Goal: Connect with others: Connect with others

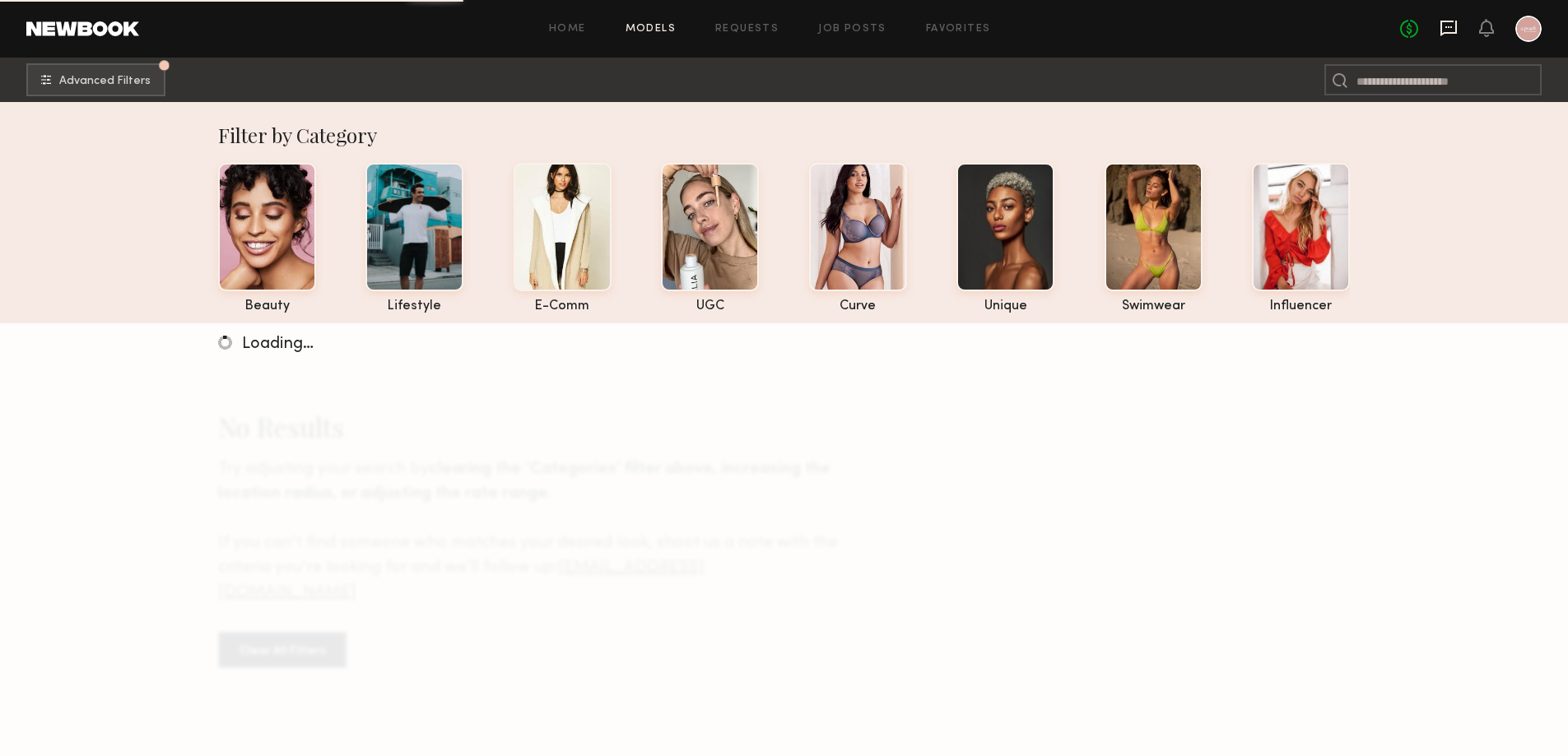
click at [1446, 28] on icon at bounding box center [1449, 27] width 7 height 2
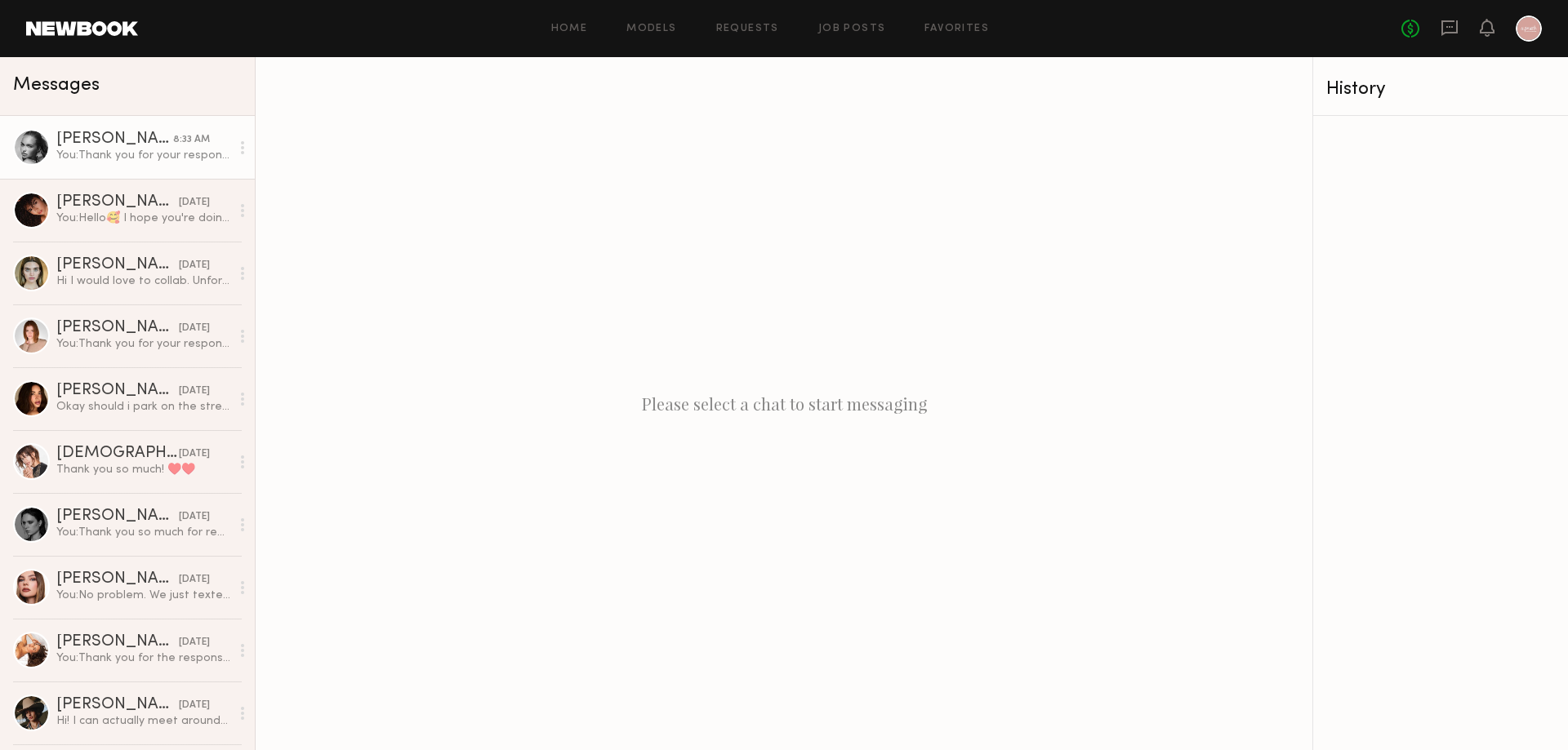
click at [49, 139] on link "[PERSON_NAME] 8:33 AM You: Thank you for your response! 😍 We’re located in [GEO…" at bounding box center [127, 147] width 255 height 63
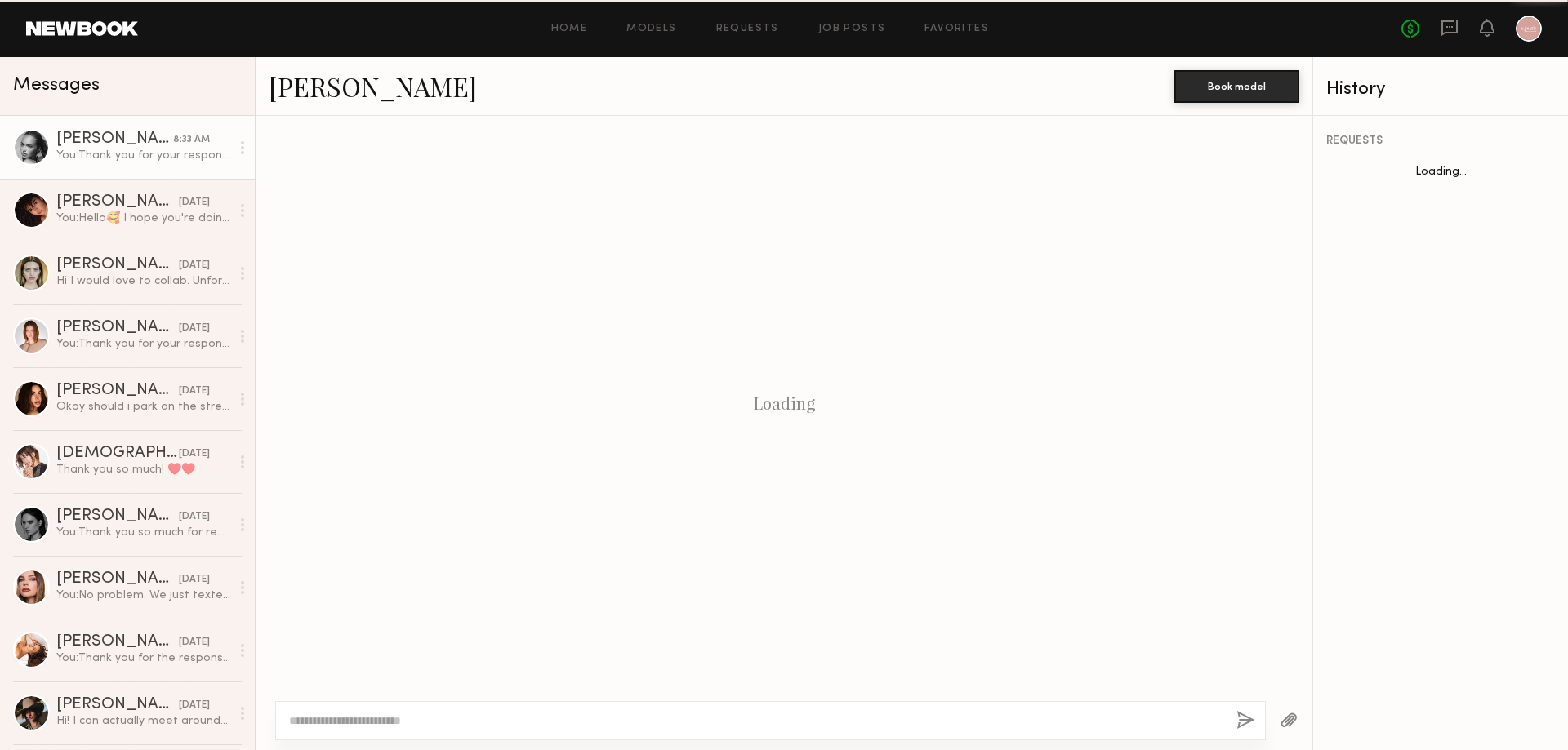
scroll to position [848, 0]
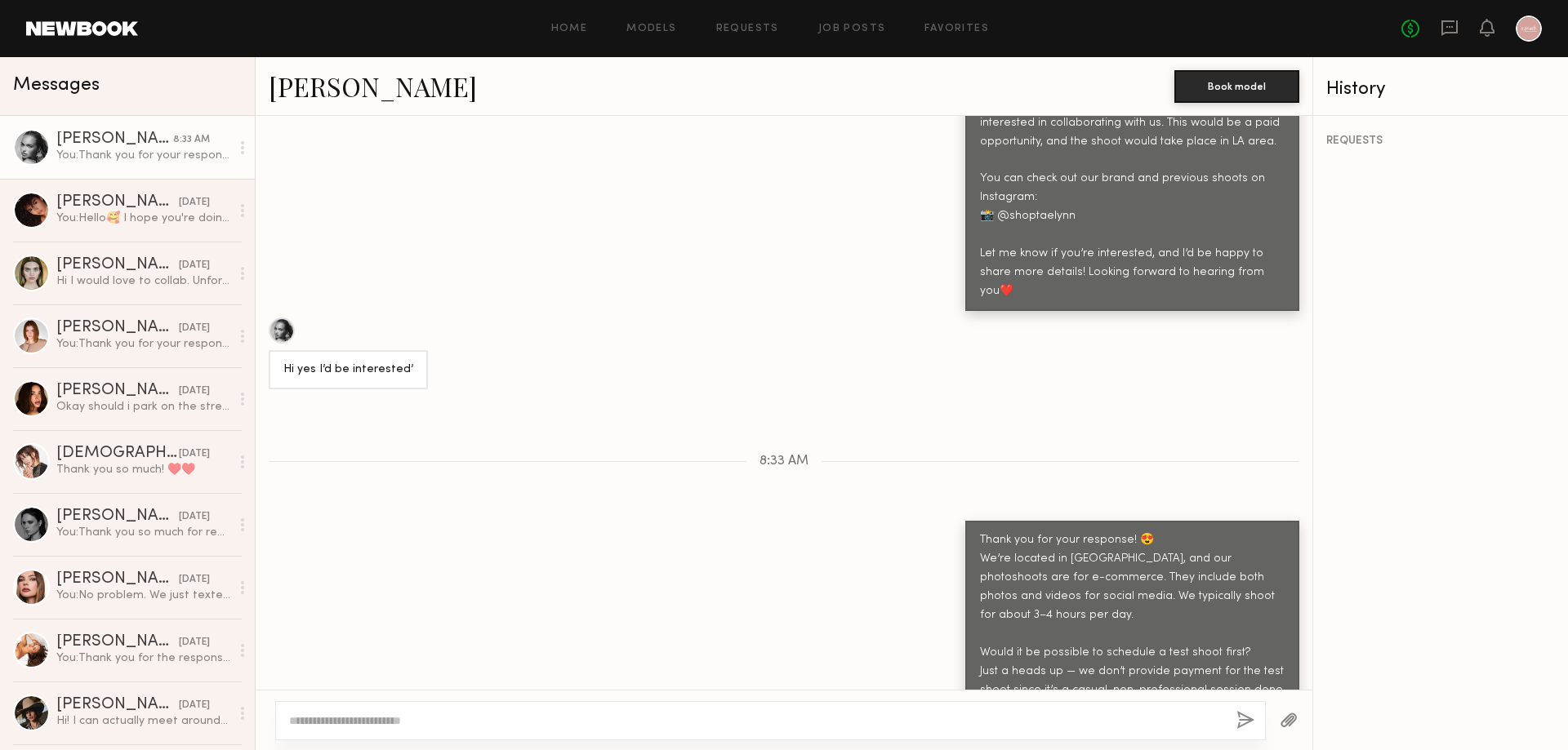
click at [281, 318] on div at bounding box center [281, 330] width 26 height 26
click at [66, 36] on header "Home Models Requests Job Posts Favorites Sign Out No fees up to $5,000" at bounding box center [784, 28] width 1568 height 57
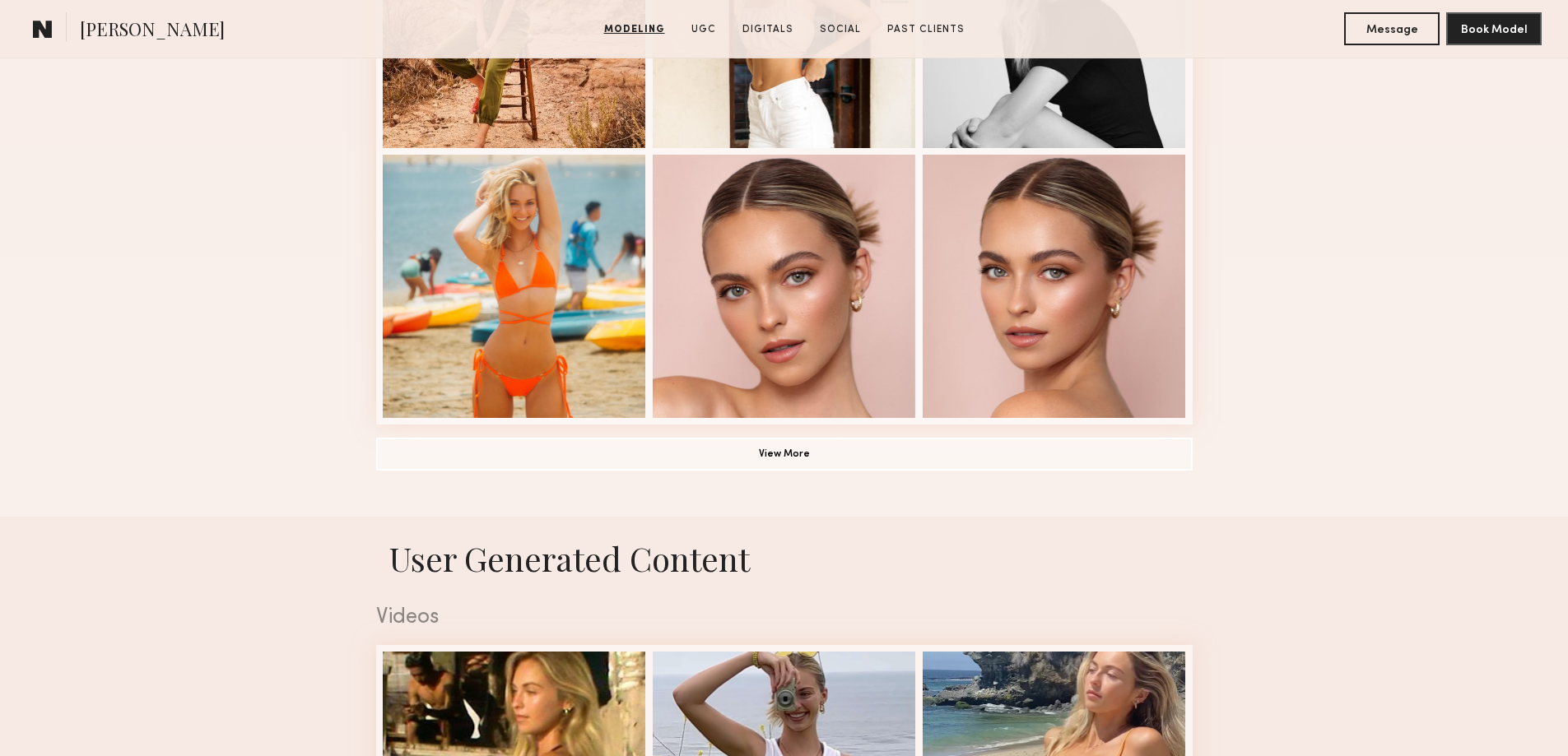
scroll to position [1316, 0]
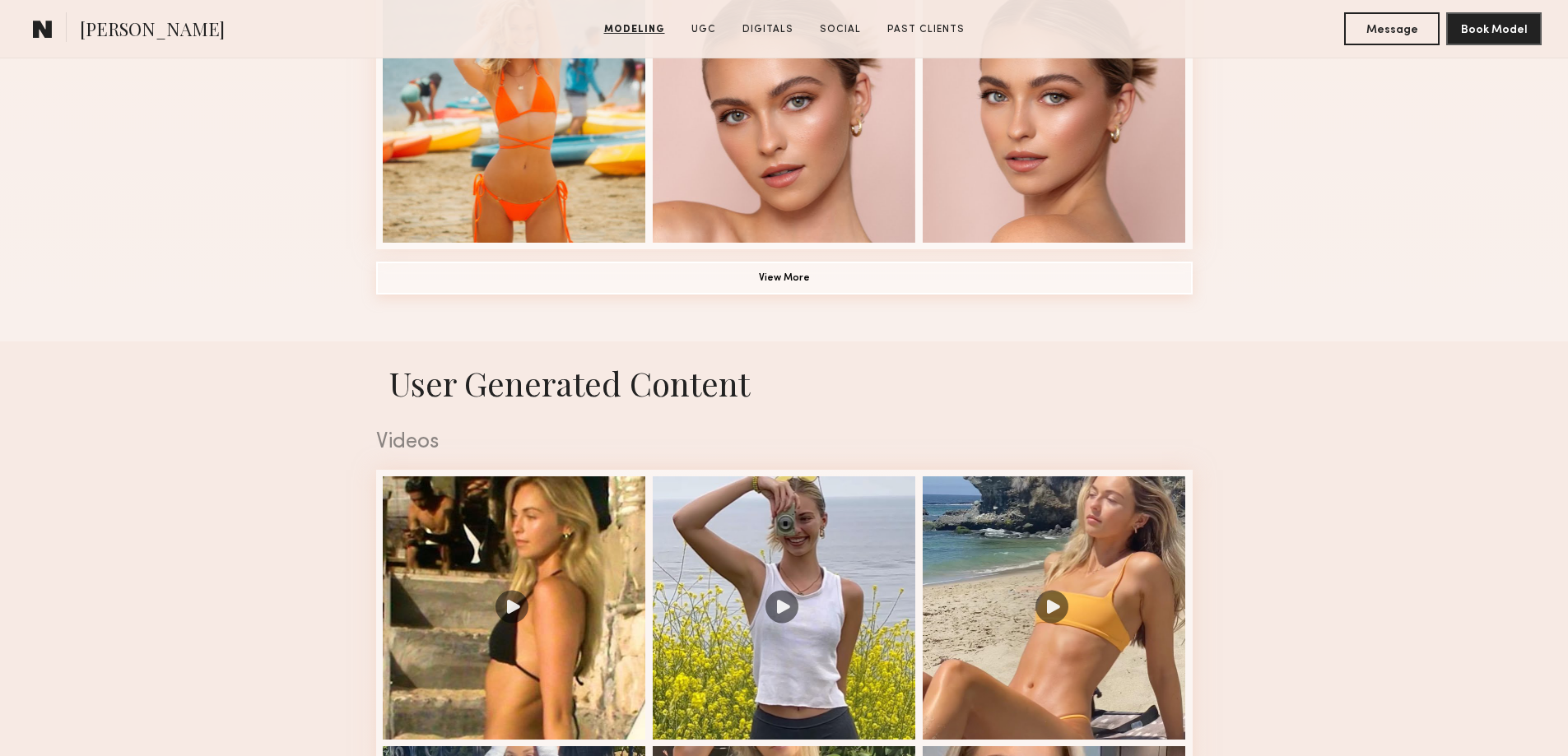
click at [883, 285] on button "View More" at bounding box center [785, 277] width 817 height 33
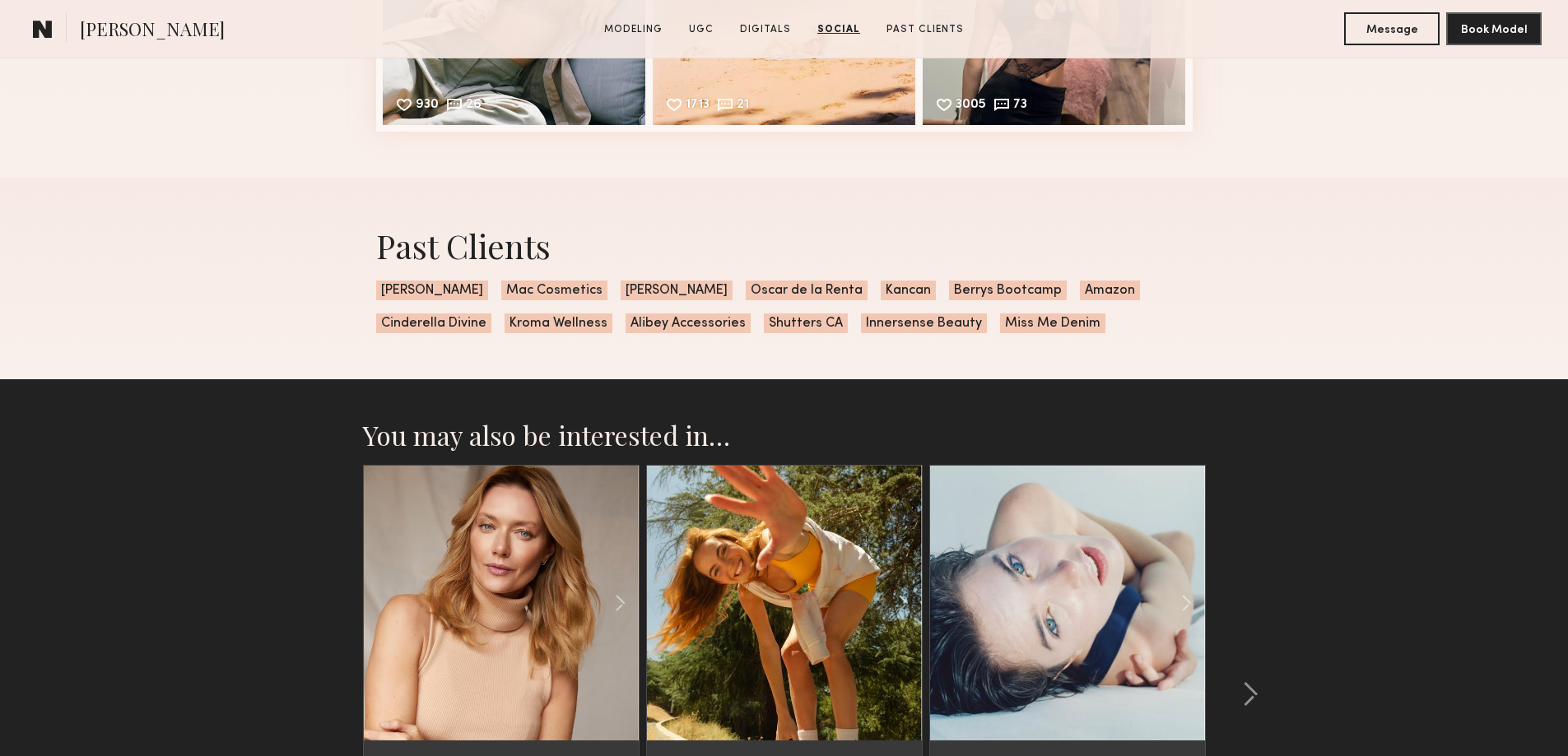
scroll to position [4772, 0]
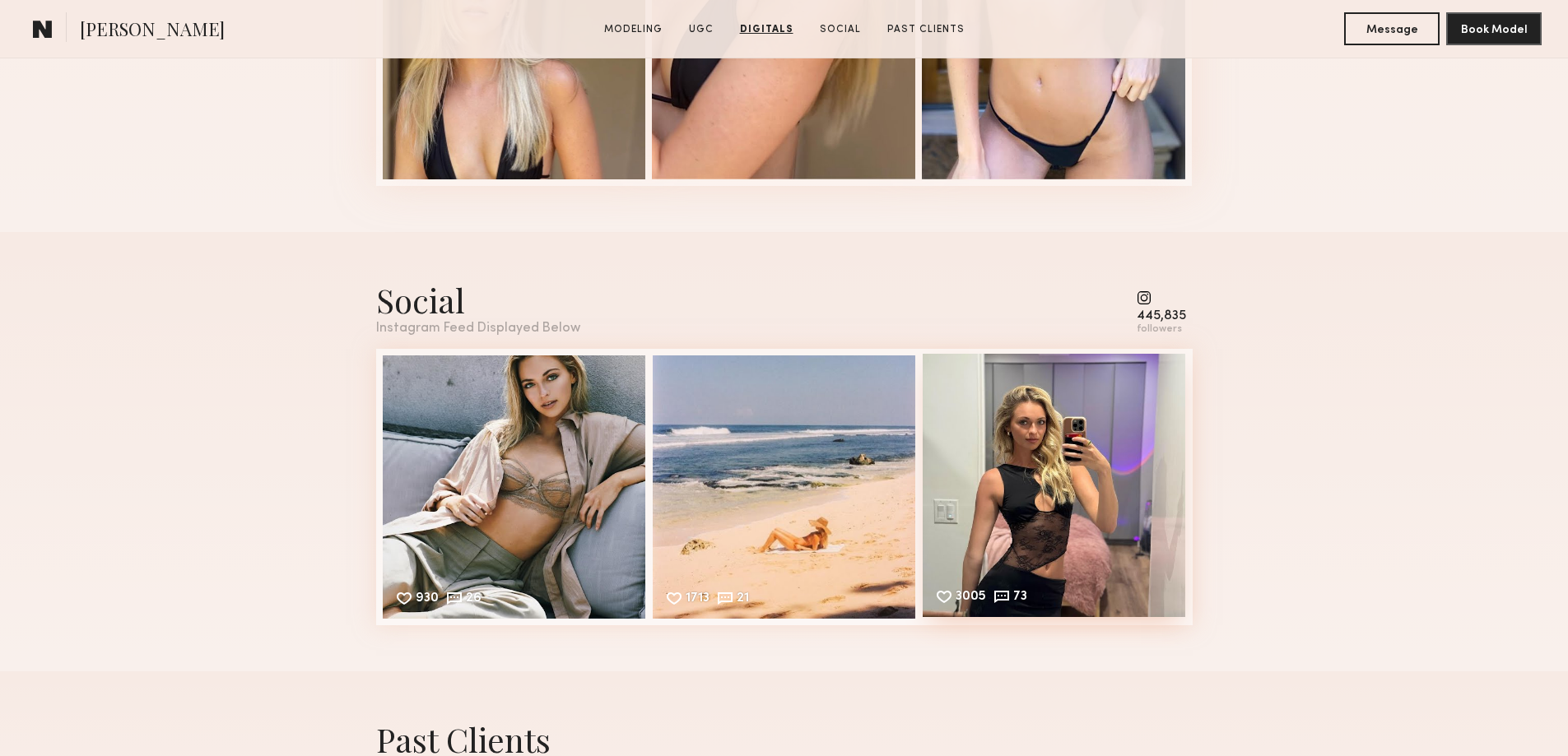
click at [1094, 420] on div "3005 73 Likes & comments displayed to show model’s engagement" at bounding box center [1054, 485] width 263 height 263
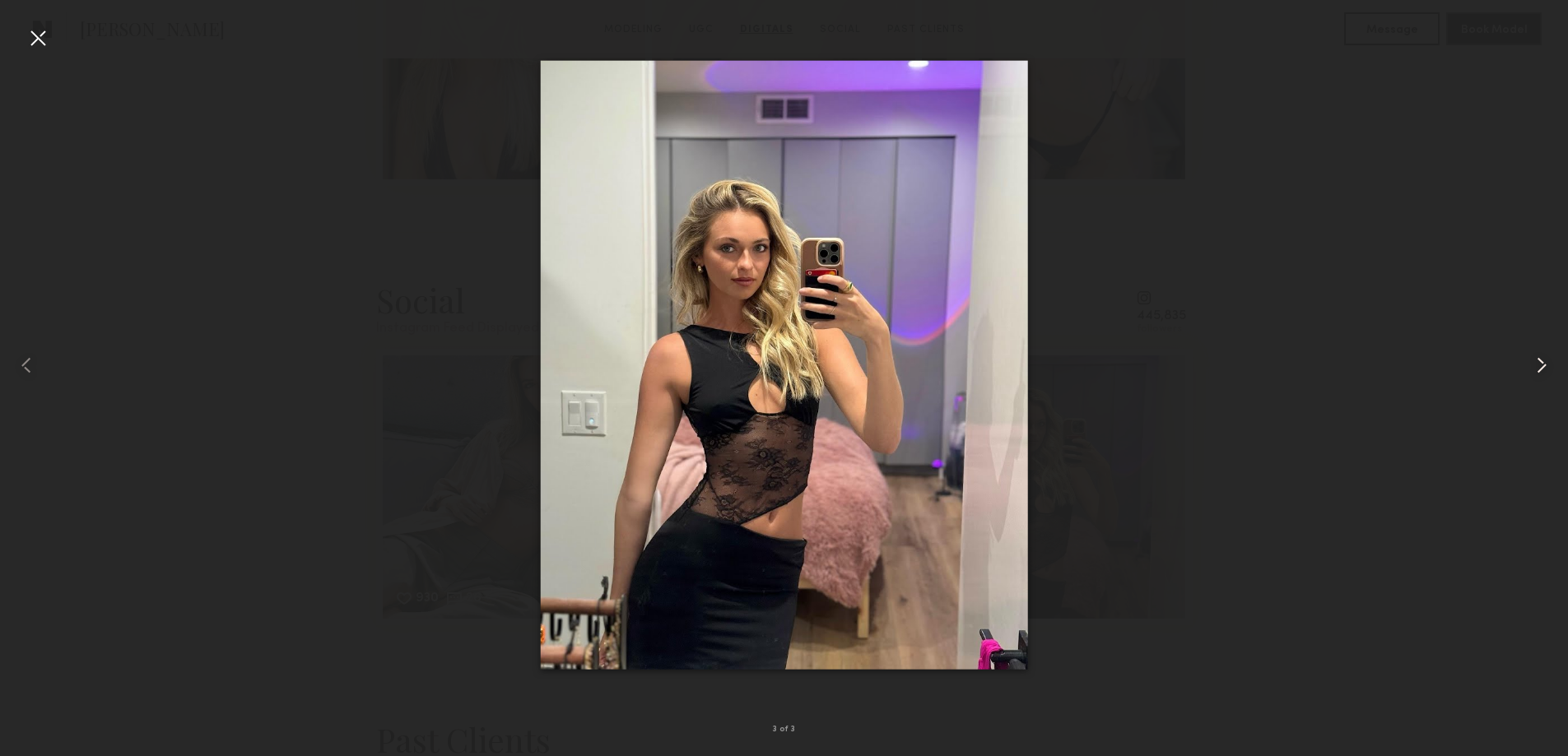
click at [1546, 368] on common-icon at bounding box center [1541, 365] width 26 height 26
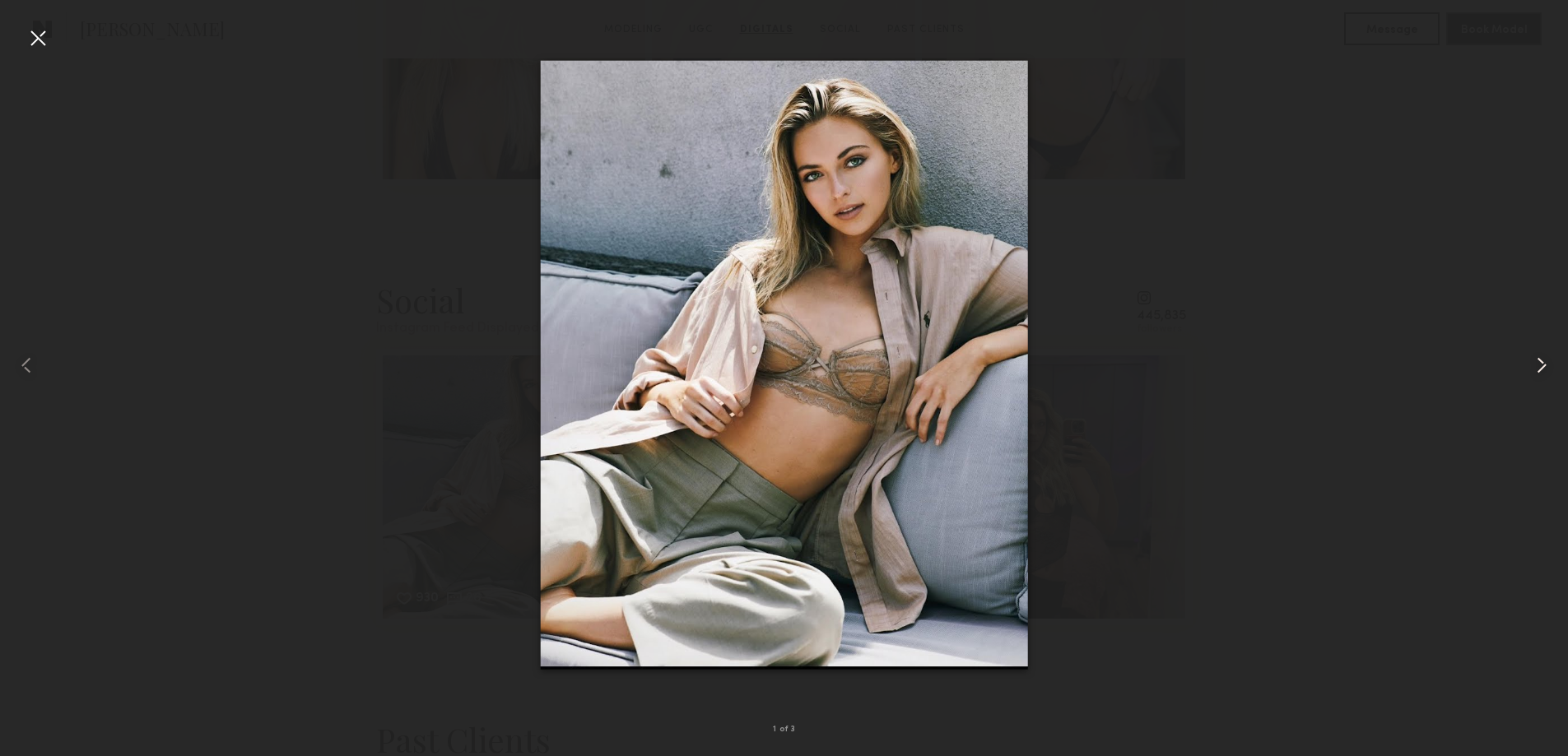
click at [1546, 368] on common-icon at bounding box center [1541, 365] width 26 height 26
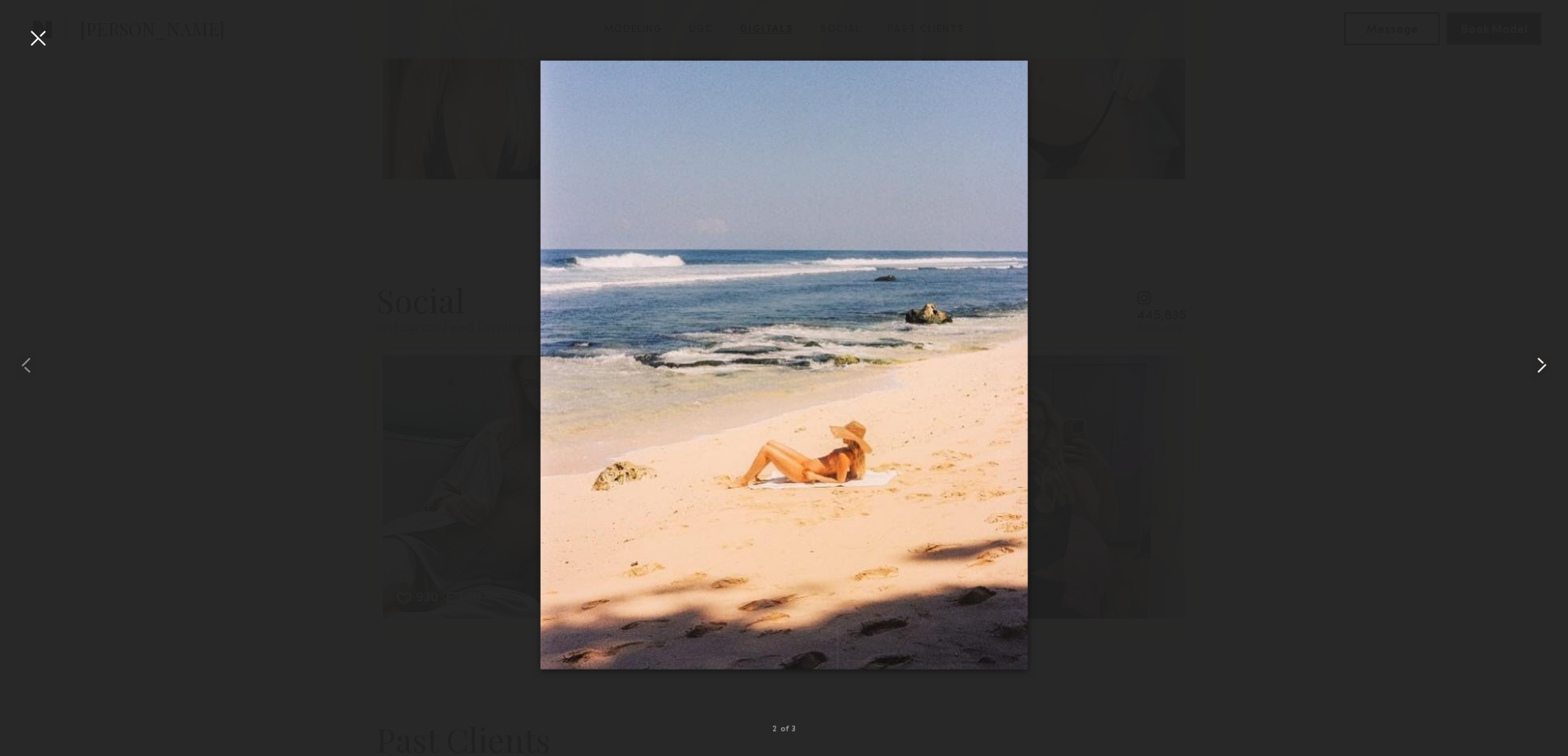
click at [1546, 368] on common-icon at bounding box center [1541, 365] width 26 height 26
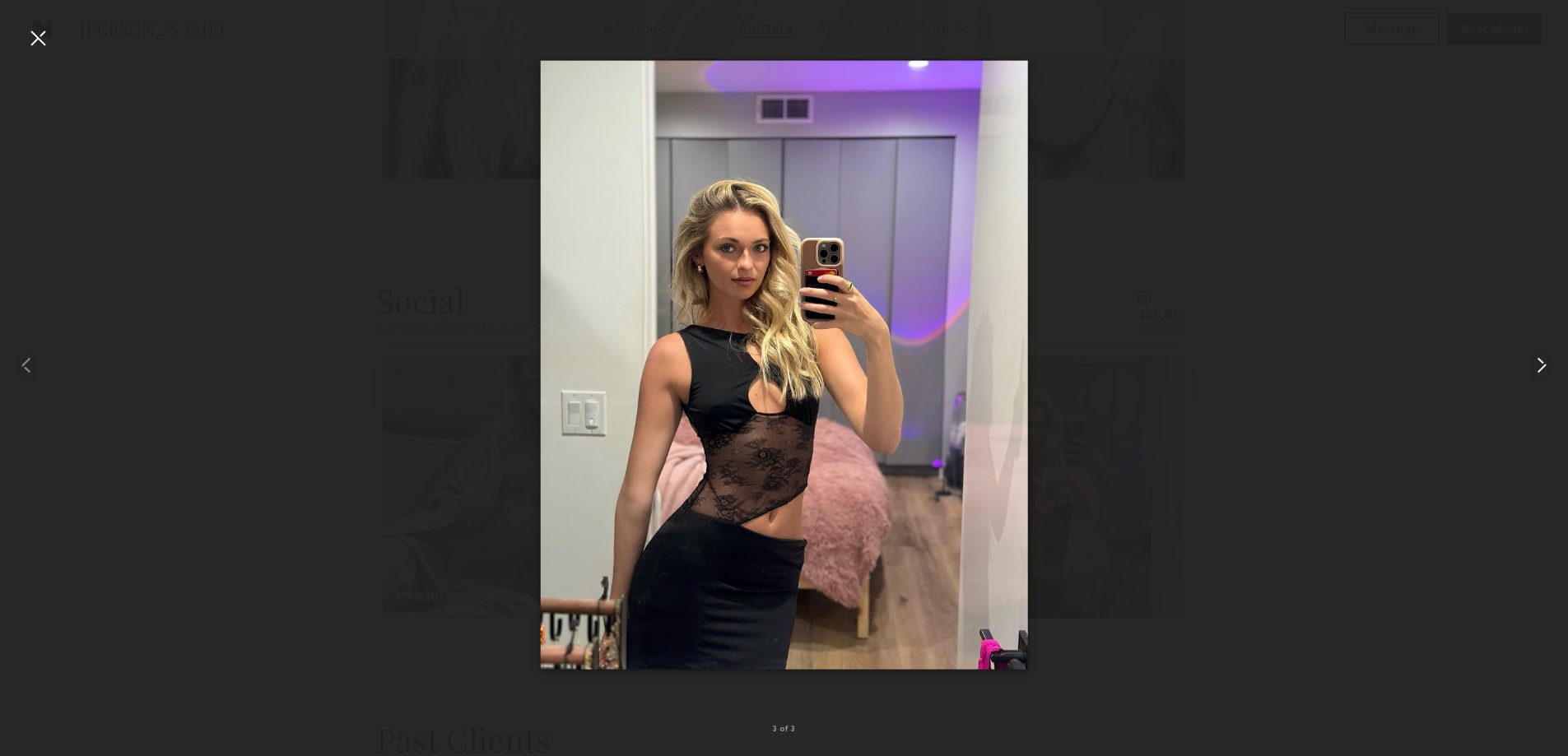
click at [1546, 368] on common-icon at bounding box center [1541, 365] width 26 height 26
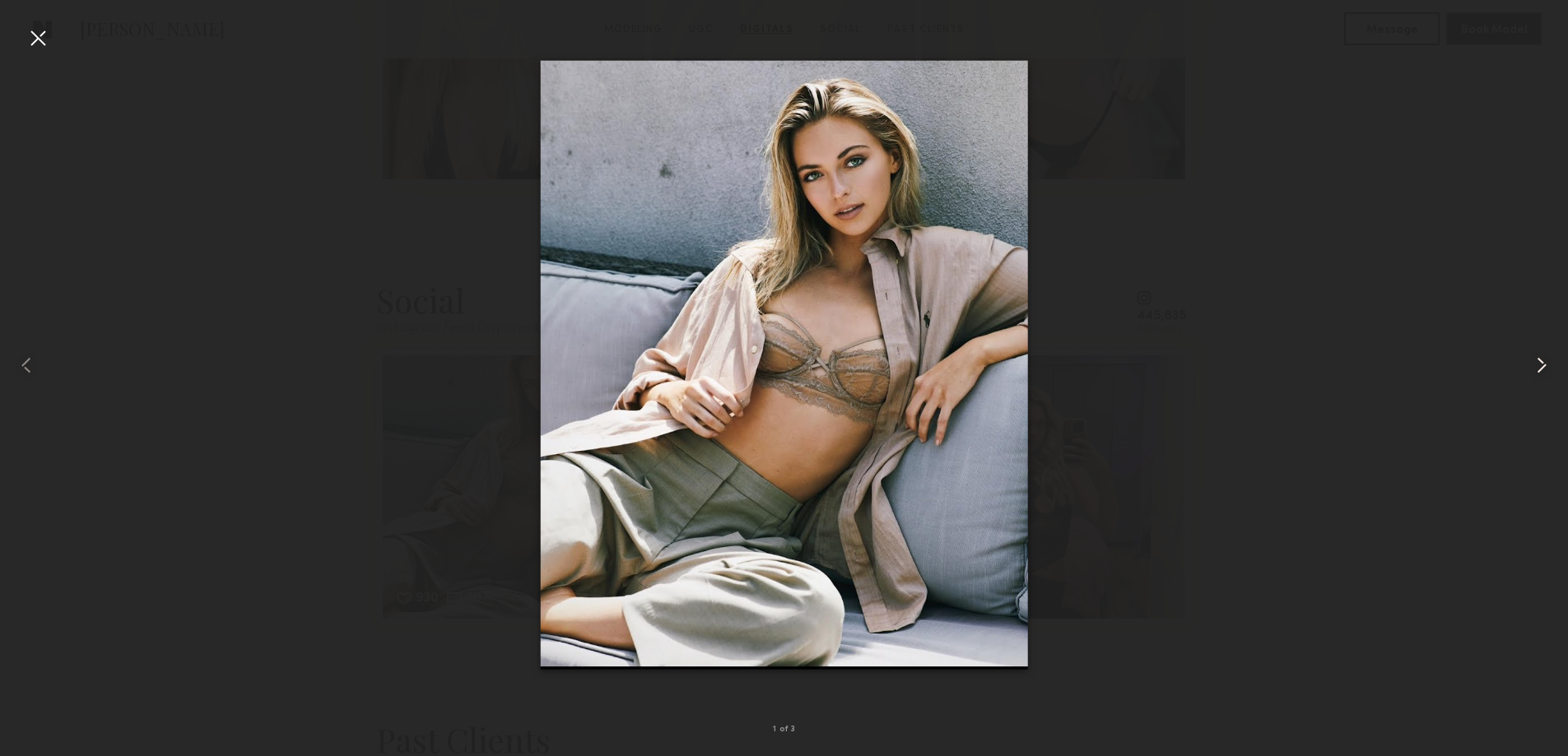
click at [1546, 368] on common-icon at bounding box center [1541, 365] width 26 height 26
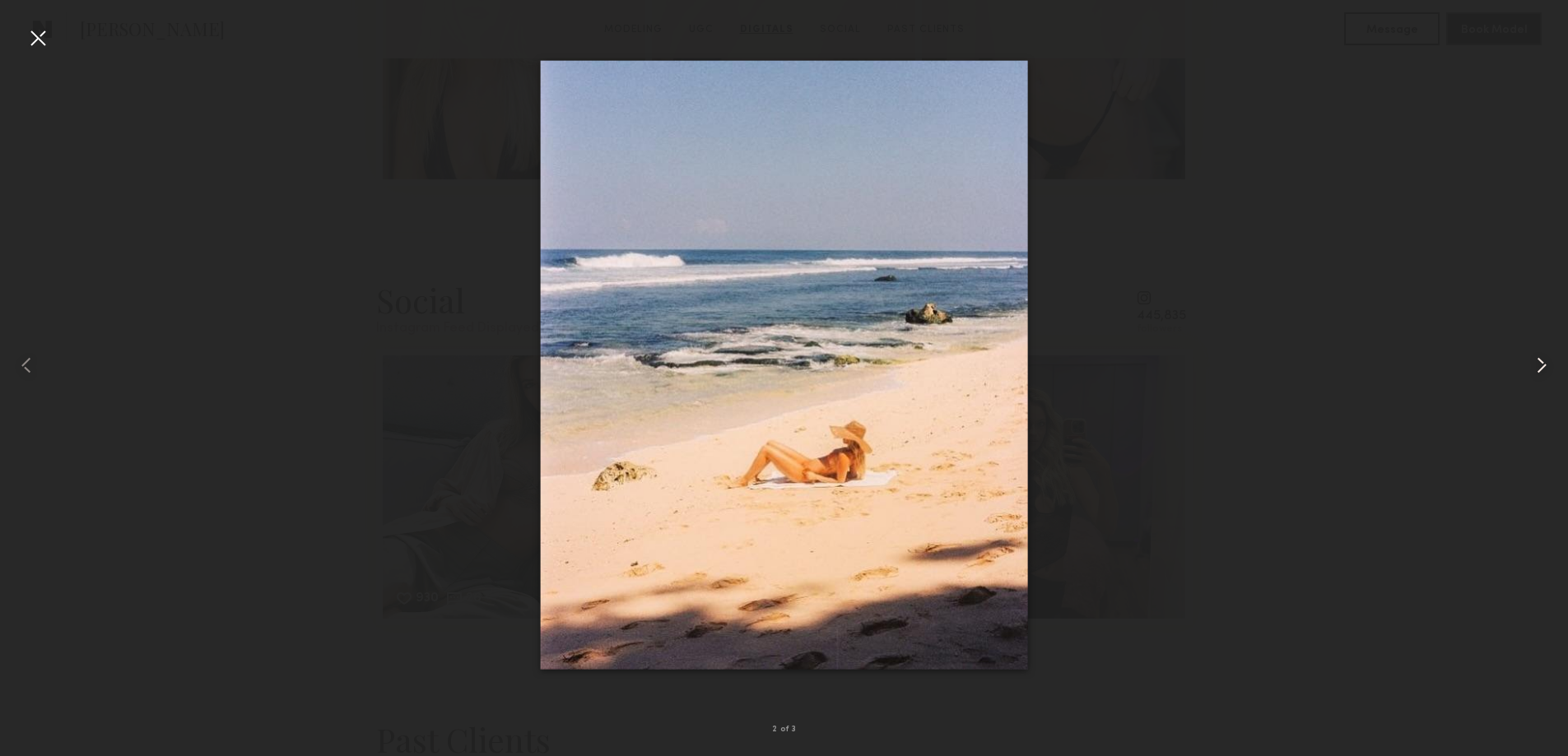
drag, startPoint x: 1546, startPoint y: 368, endPoint x: 1504, endPoint y: 345, distance: 47.9
click at [1545, 368] on common-icon at bounding box center [1541, 365] width 26 height 26
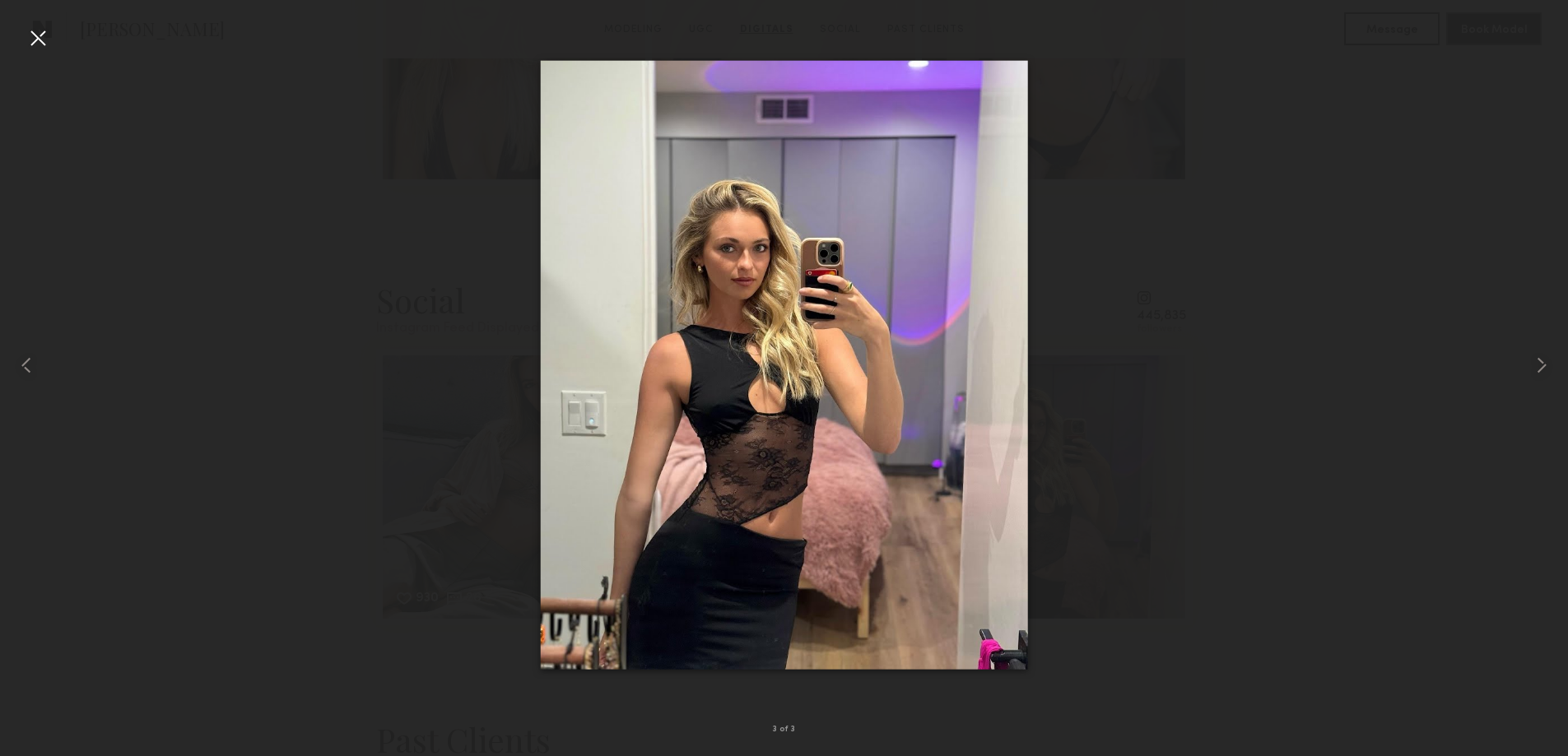
click at [1427, 262] on div at bounding box center [784, 365] width 1568 height 677
click at [35, 39] on div at bounding box center [37, 37] width 26 height 26
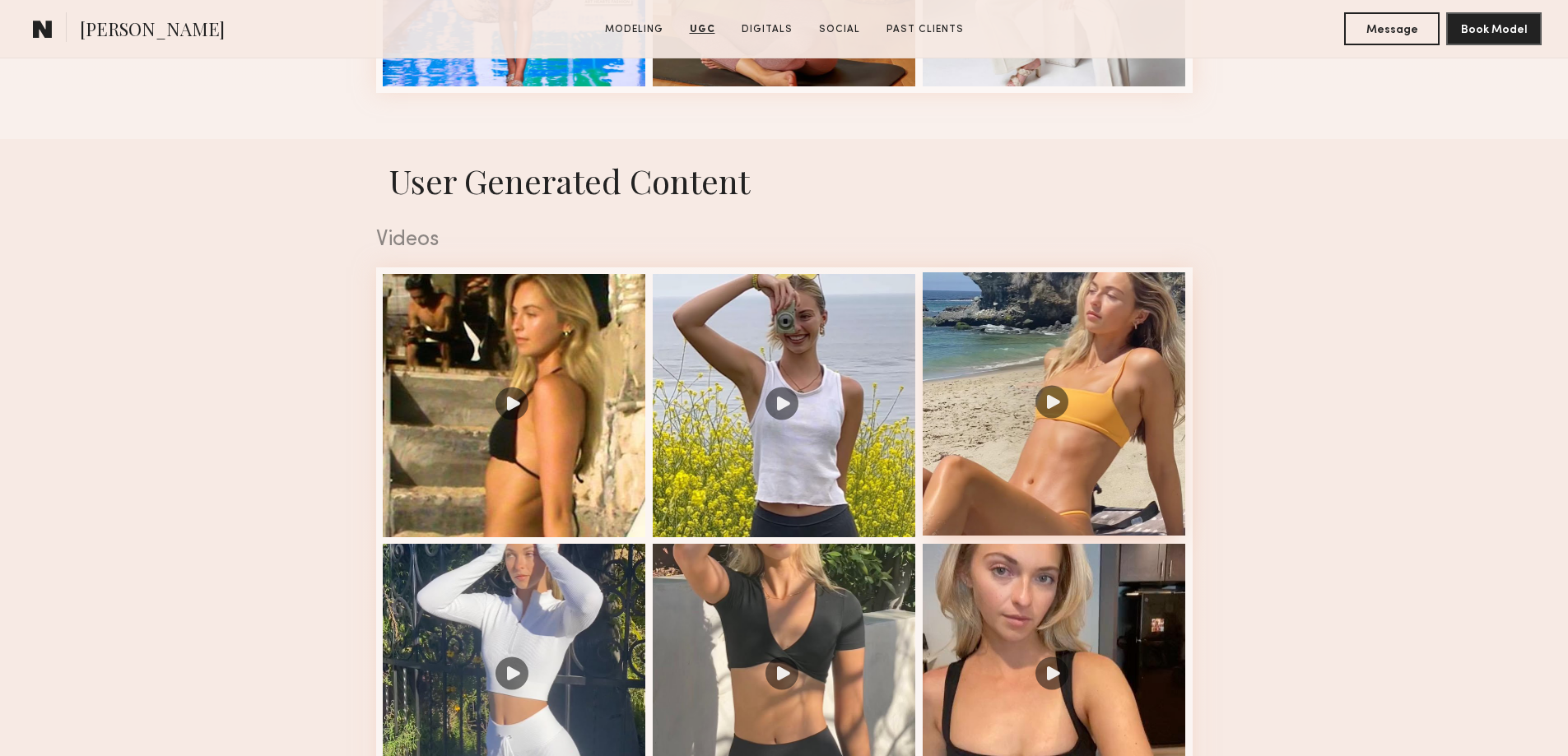
scroll to position [2550, 0]
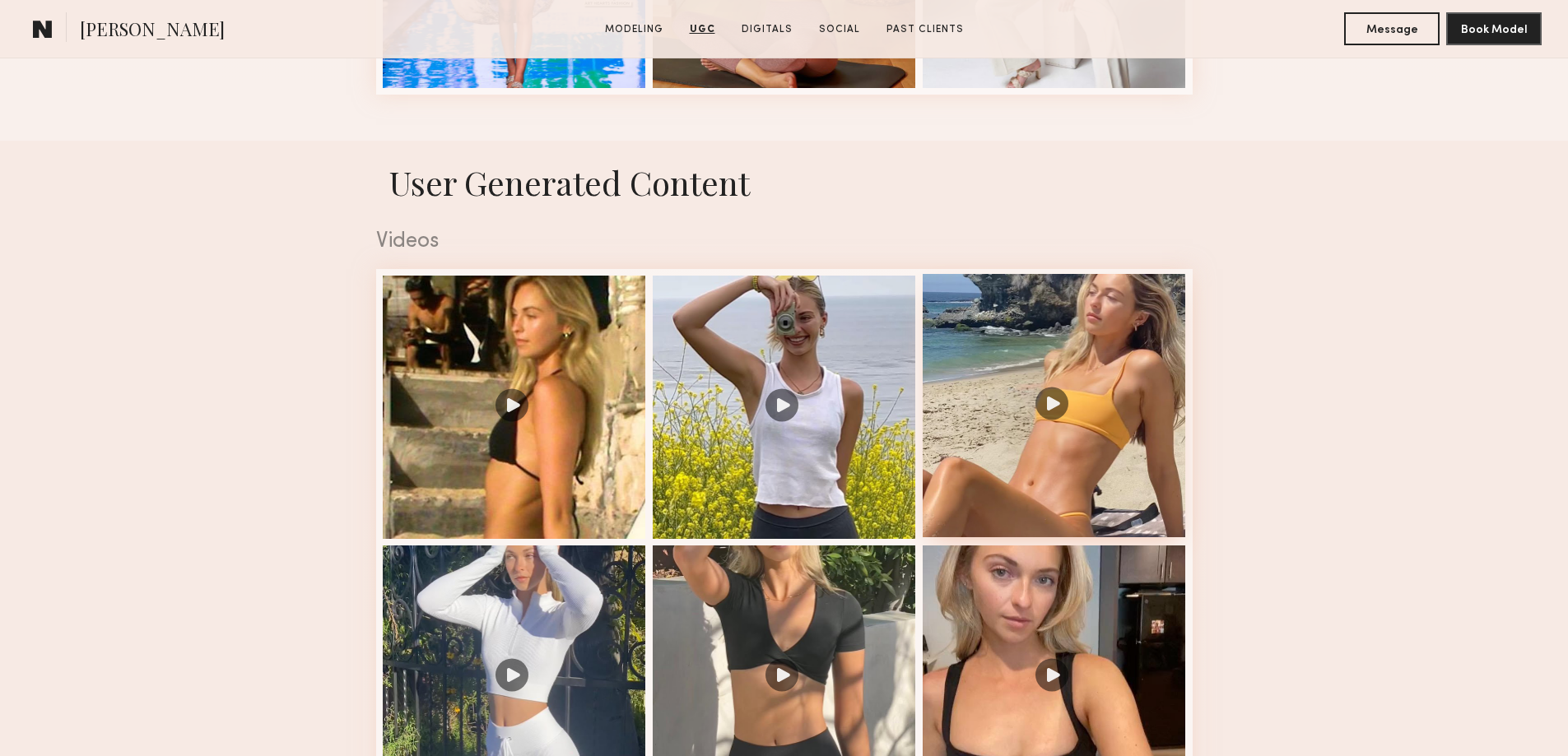
click at [1058, 410] on div at bounding box center [1054, 406] width 263 height 263
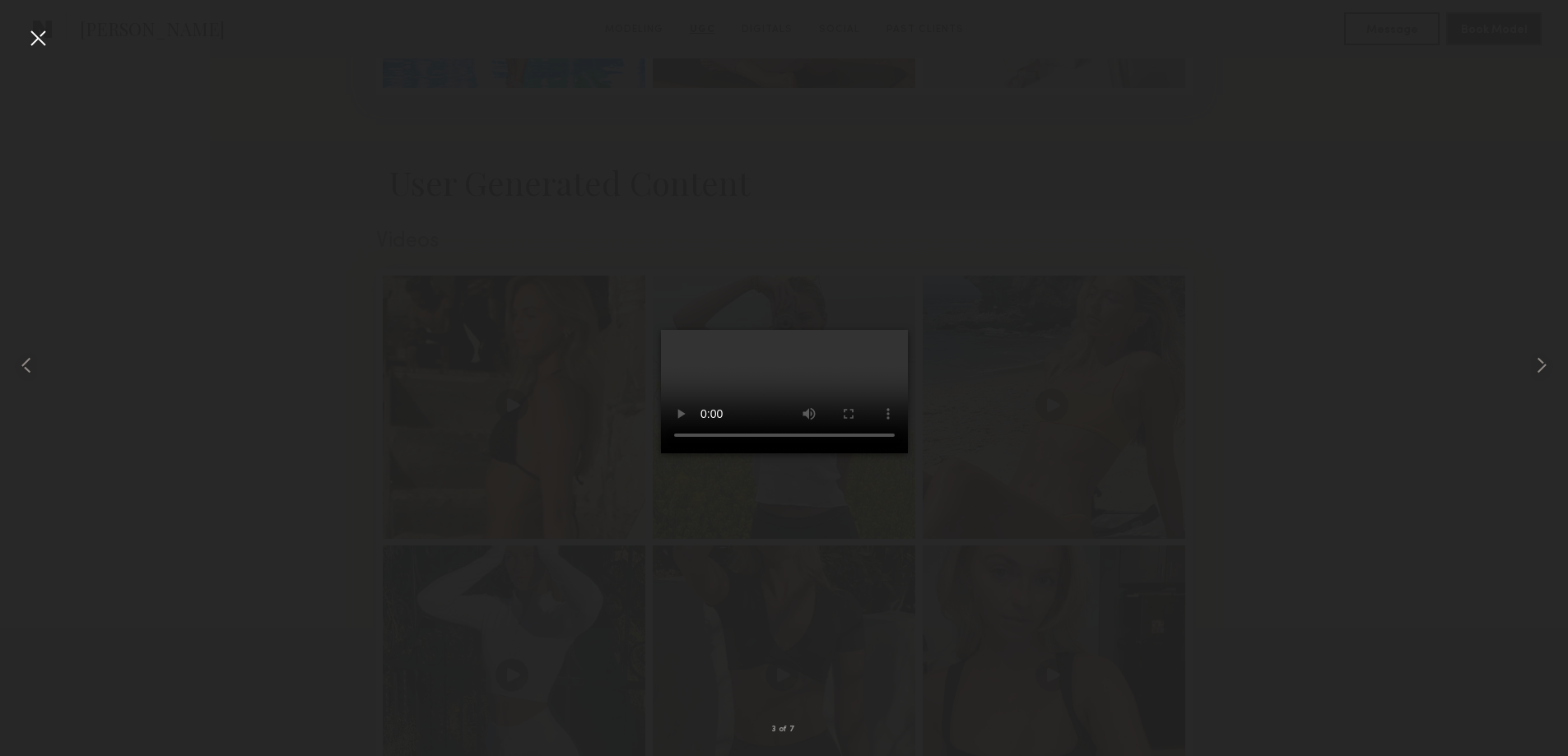
click at [1486, 194] on div at bounding box center [784, 365] width 1568 height 677
click at [46, 40] on div at bounding box center [37, 37] width 26 height 26
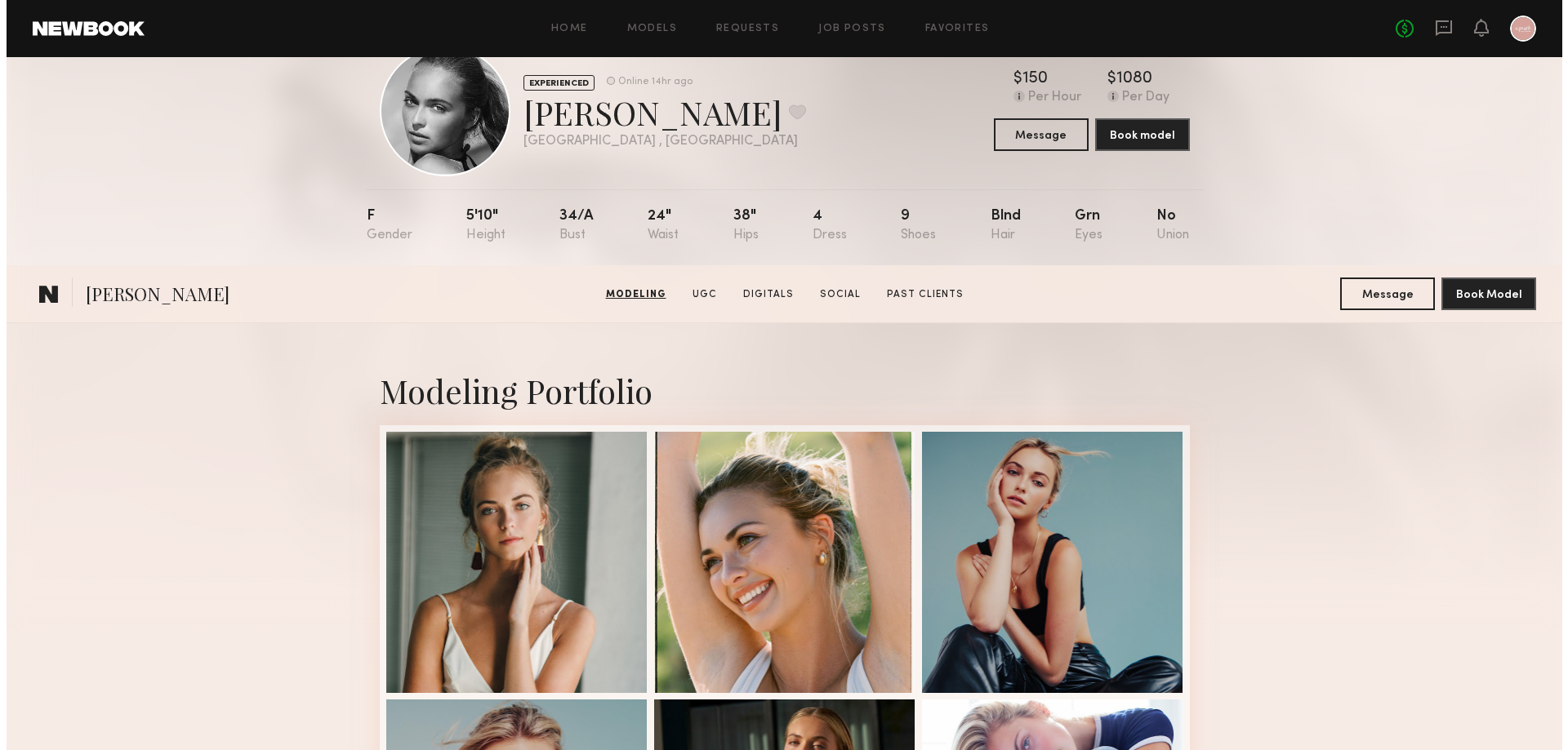
scroll to position [0, 0]
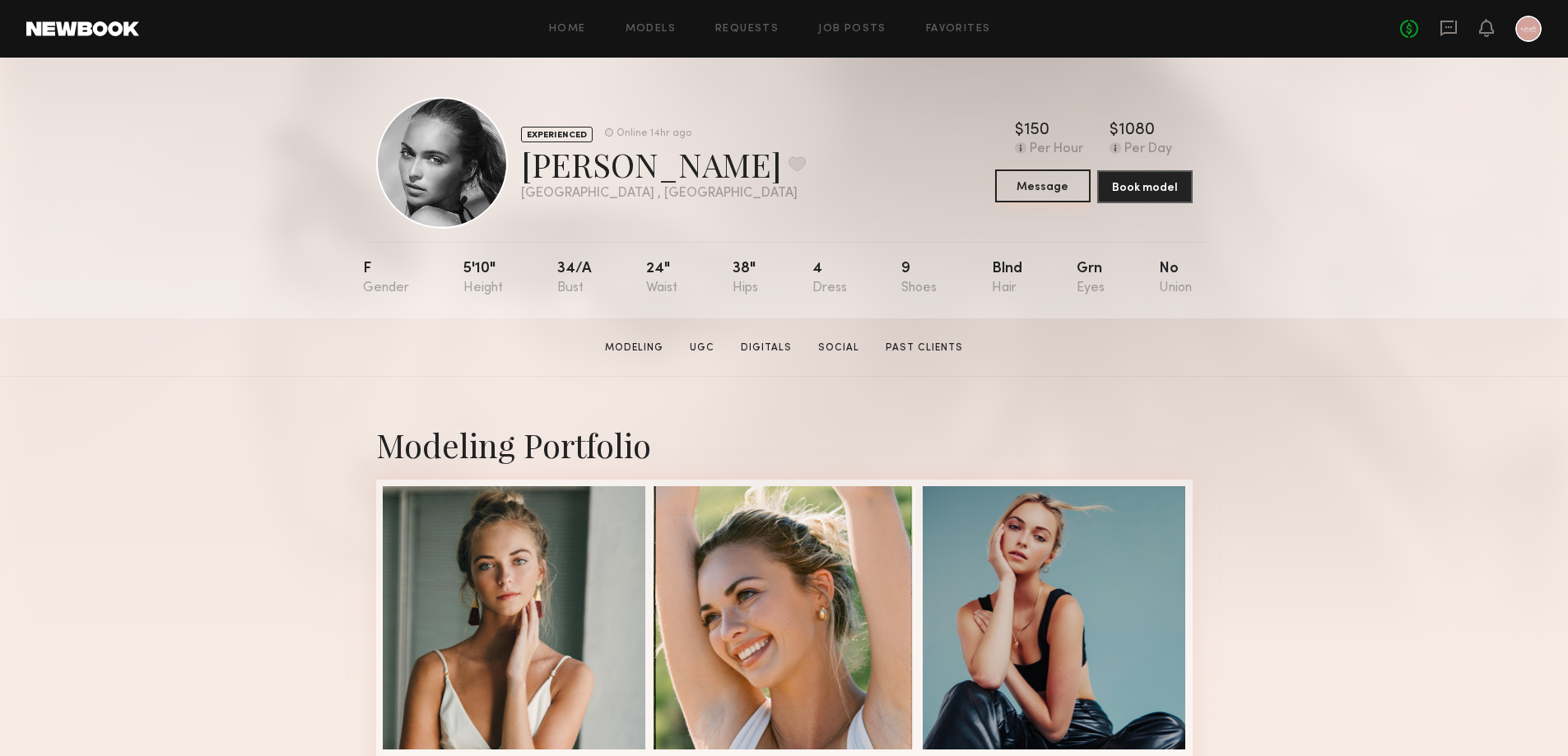
click at [1048, 196] on button "Message" at bounding box center [1043, 185] width 96 height 33
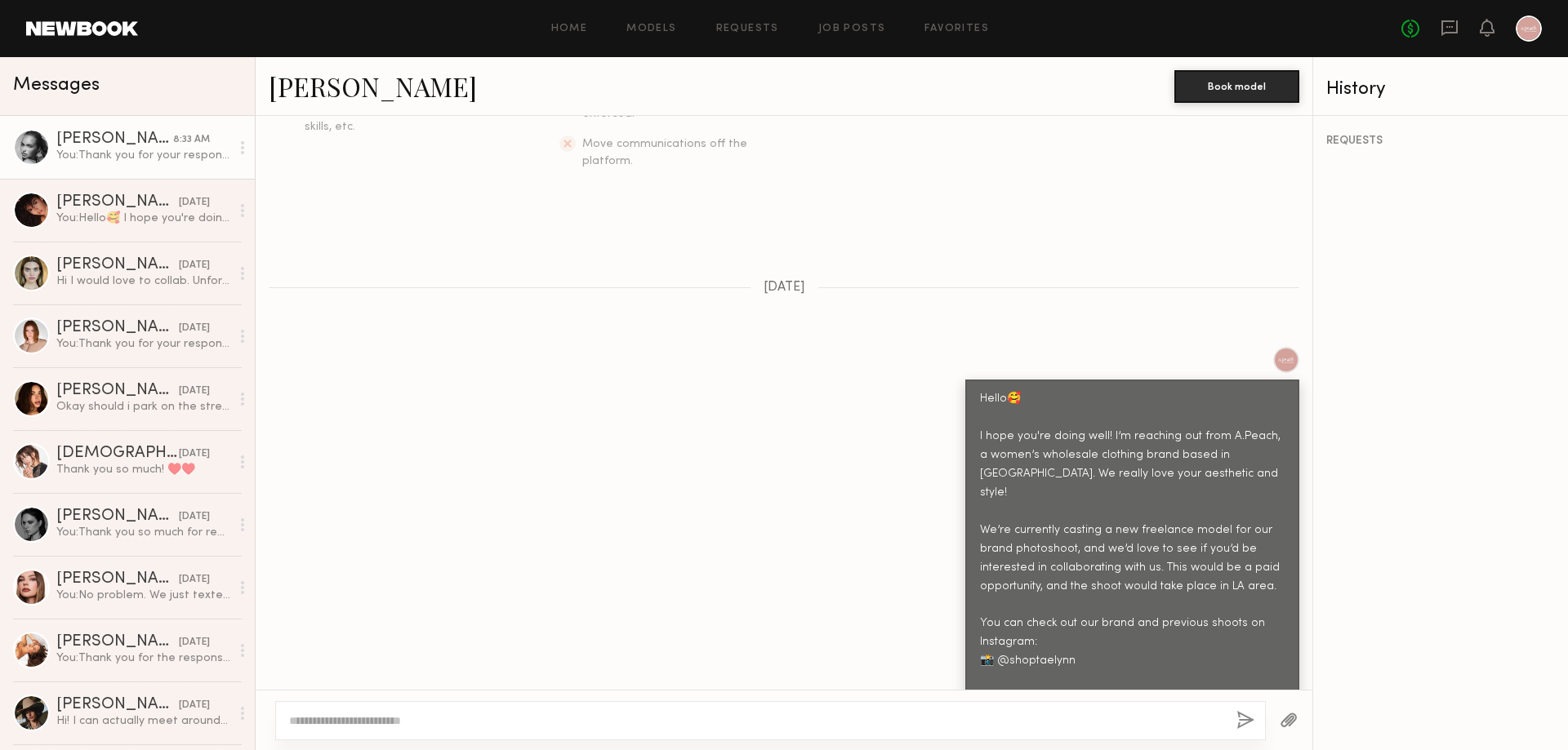
scroll to position [848, 0]
